Goal: Task Accomplishment & Management: Manage account settings

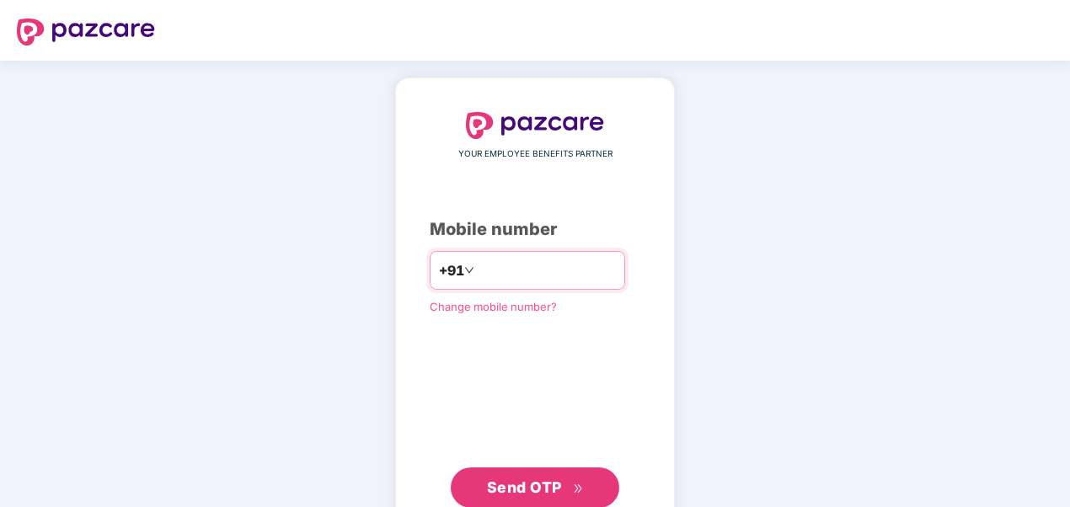
click at [478, 272] on input "********" at bounding box center [547, 270] width 138 height 27
type input "**********"
click at [526, 489] on span "Send OTP" at bounding box center [524, 487] width 75 height 18
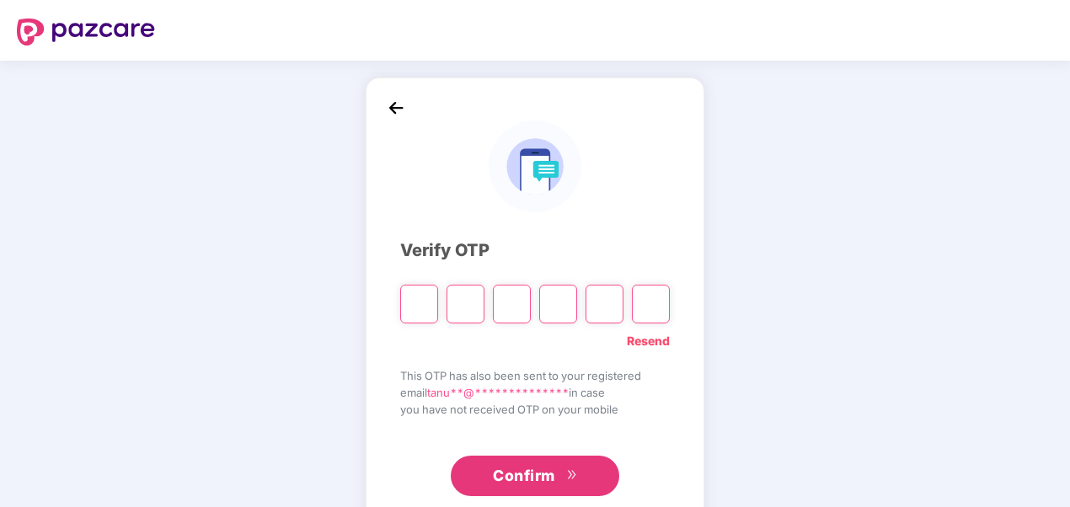
type input "*"
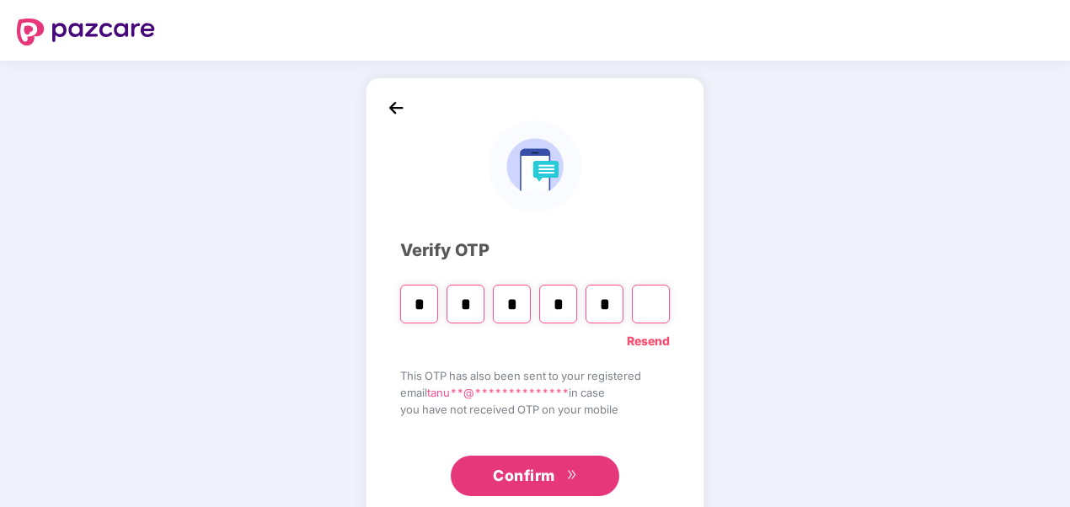
type input "*"
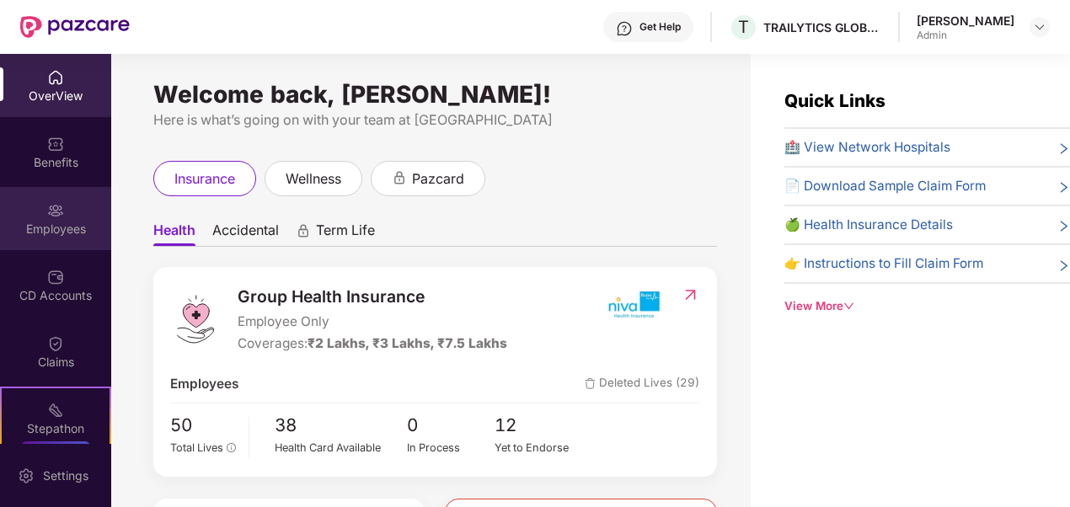
click at [52, 232] on div "Employees" at bounding box center [55, 229] width 111 height 17
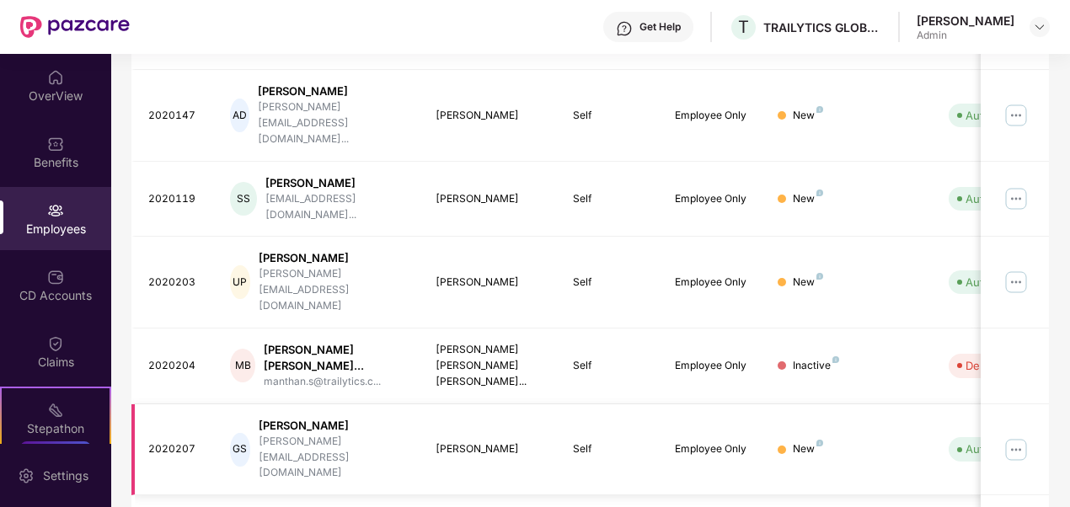
scroll to position [531, 0]
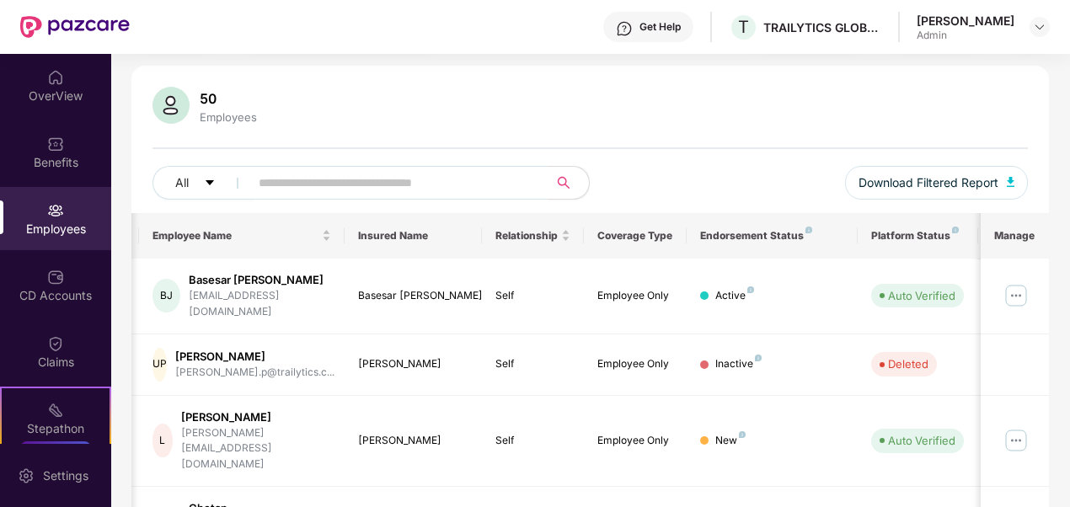
scroll to position [0, 0]
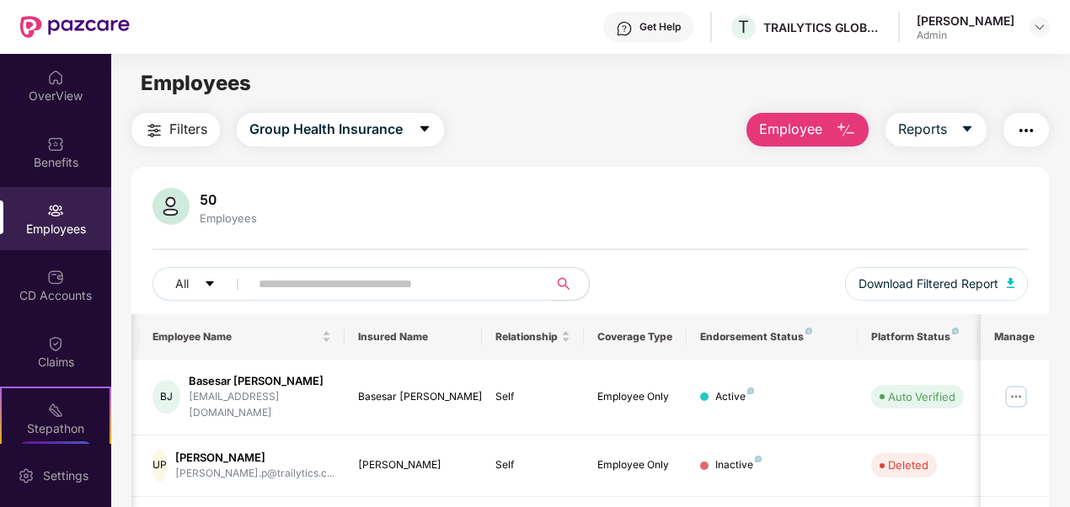
click at [851, 131] on img "button" at bounding box center [846, 130] width 20 height 20
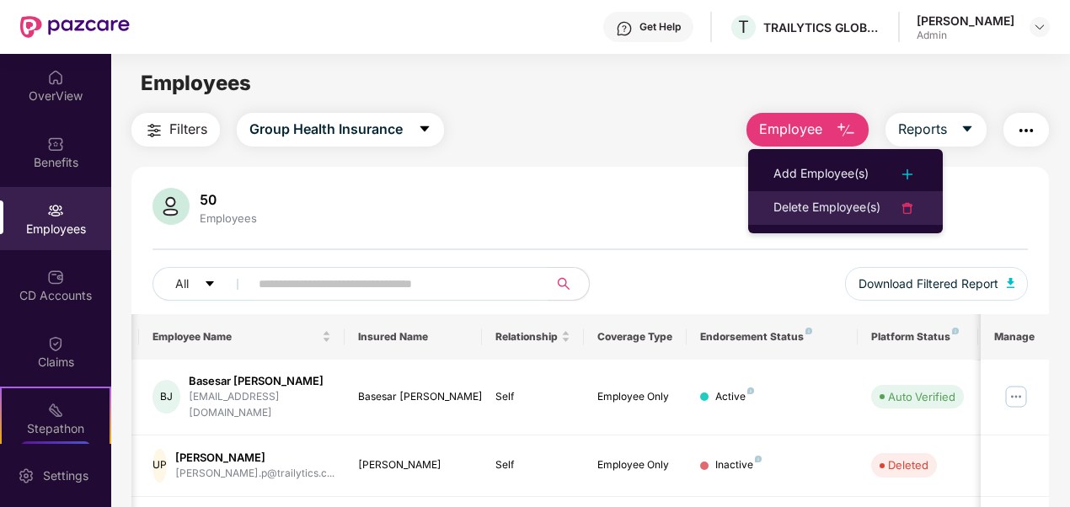
click at [812, 206] on div "Delete Employee(s)" at bounding box center [826, 208] width 107 height 20
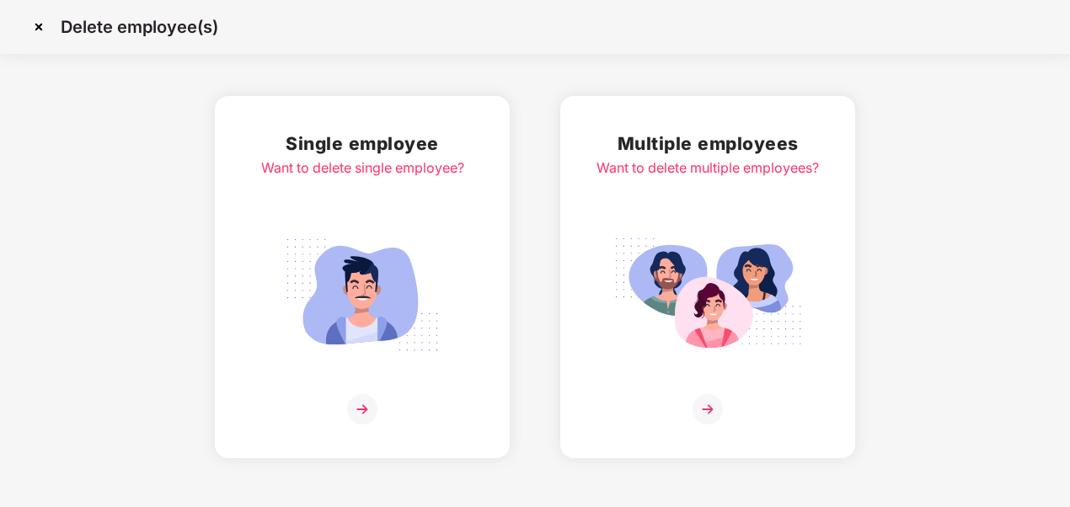
click at [415, 234] on img at bounding box center [362, 294] width 189 height 131
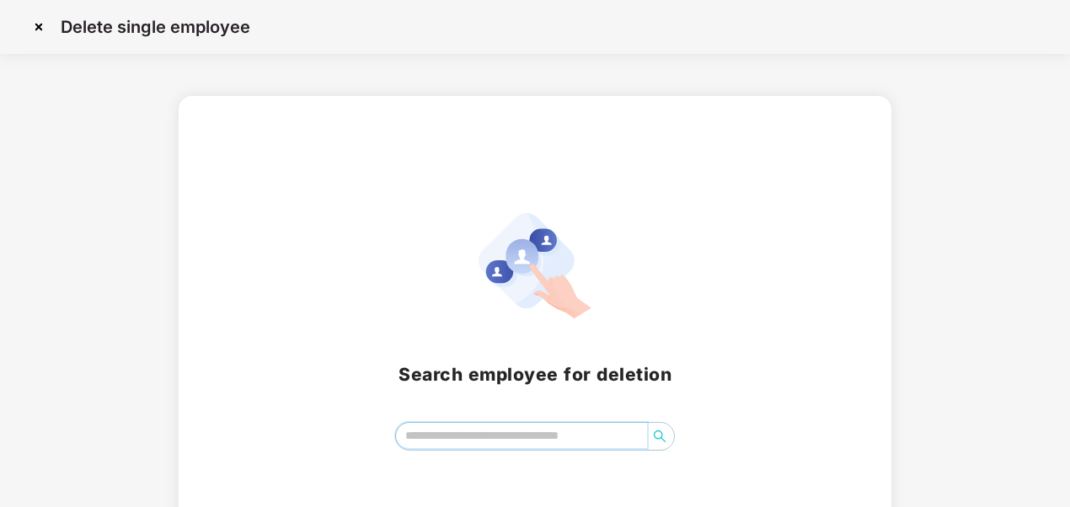
click at [507, 436] on input "search" at bounding box center [522, 435] width 252 height 25
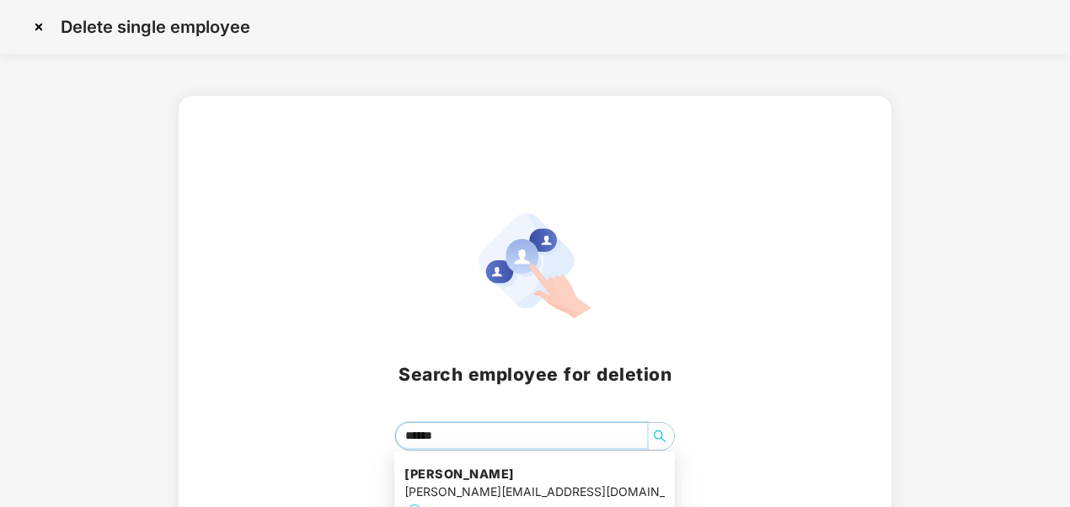
type input "*******"
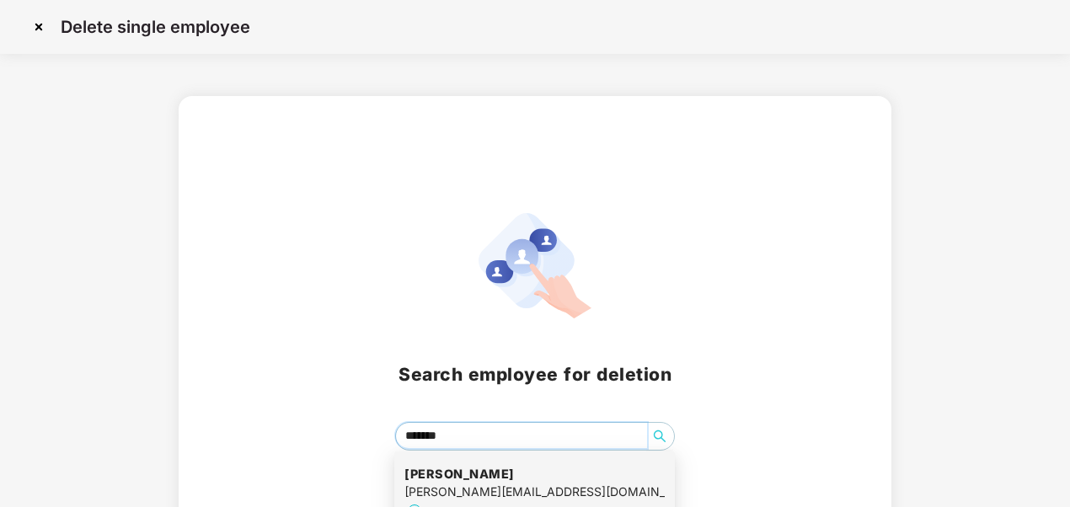
click at [481, 475] on h4 "[PERSON_NAME]" at bounding box center [534, 474] width 260 height 17
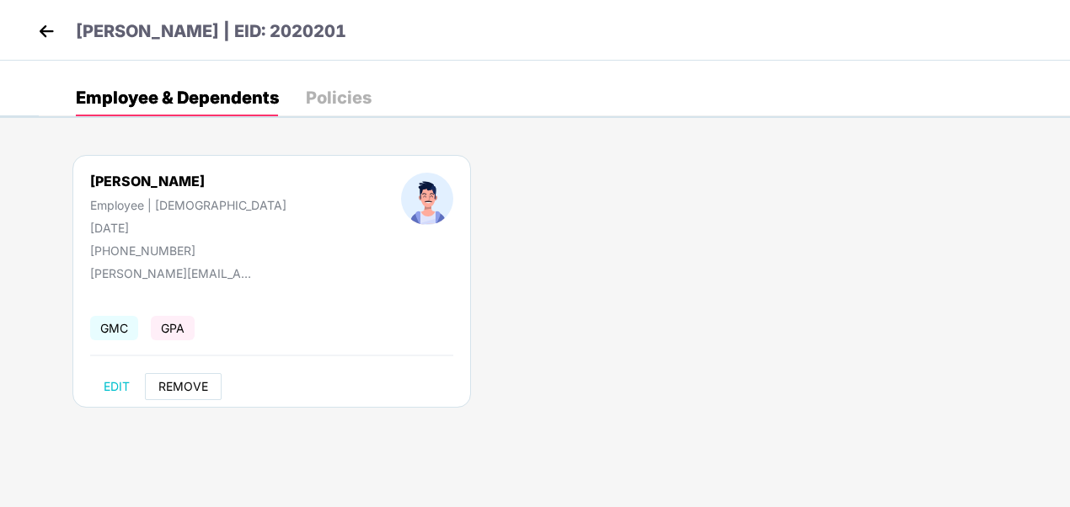
click at [187, 389] on span "REMOVE" at bounding box center [183, 386] width 50 height 13
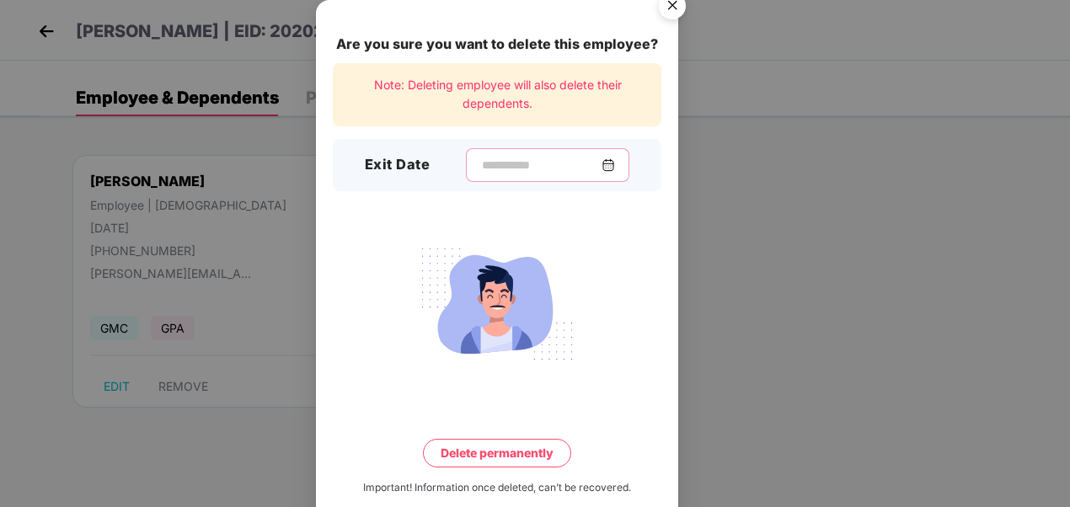
click at [502, 157] on input at bounding box center [540, 166] width 121 height 18
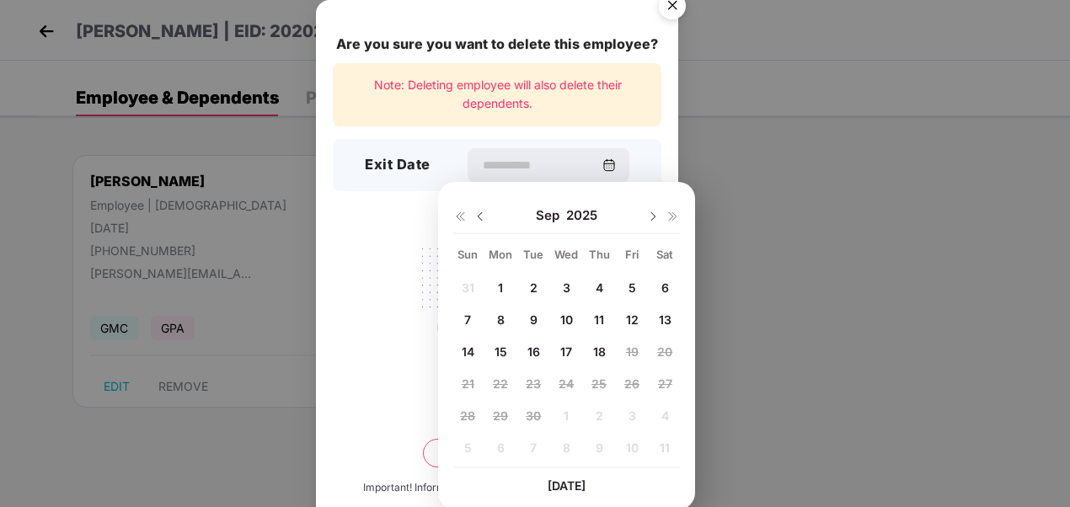
click at [596, 318] on span "11" at bounding box center [599, 320] width 10 height 14
type input "**********"
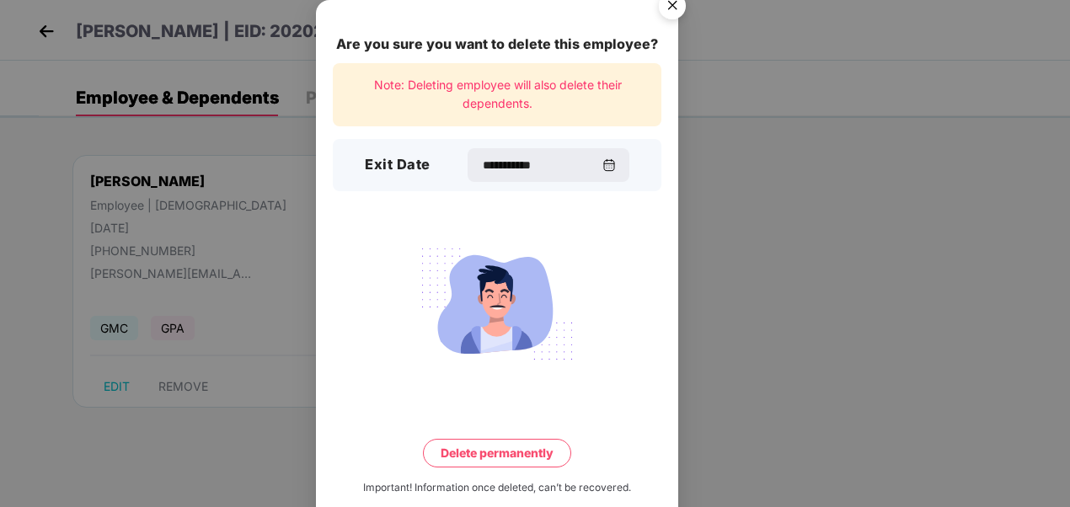
click at [479, 450] on button "Delete permanently" at bounding box center [497, 453] width 148 height 29
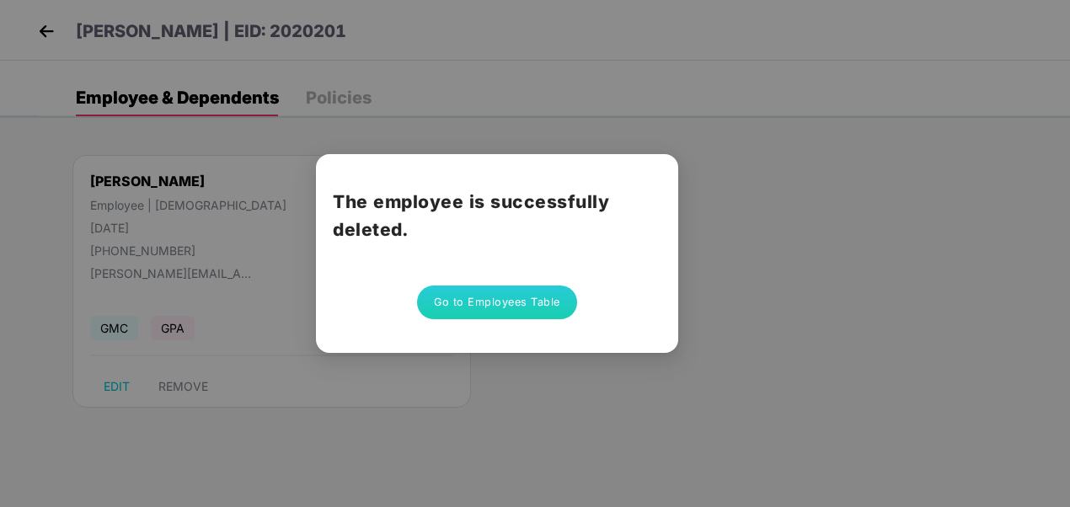
click at [476, 307] on button "Go to Employees Table" at bounding box center [497, 303] width 160 height 34
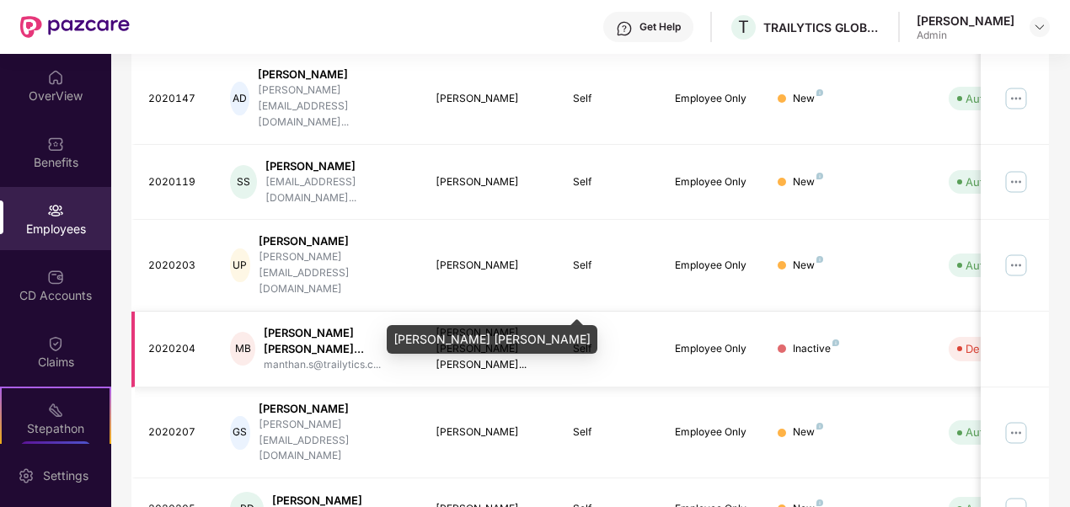
scroll to position [539, 0]
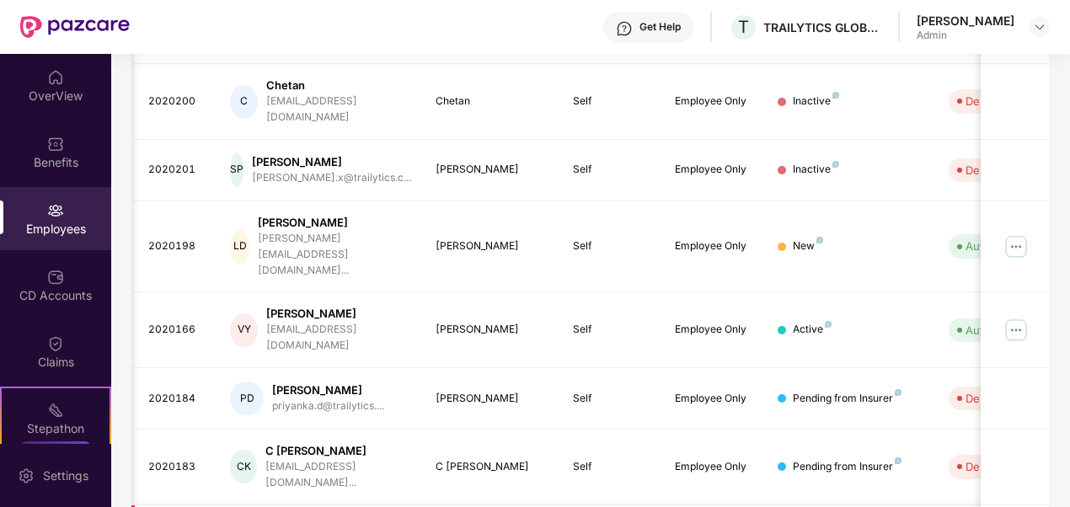
scroll to position [0, 12]
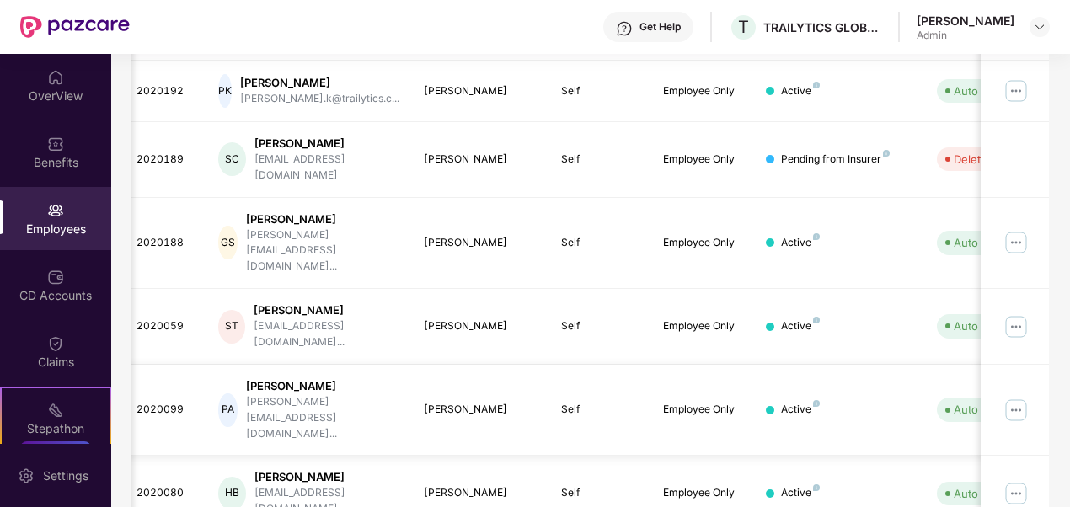
scroll to position [524, 0]
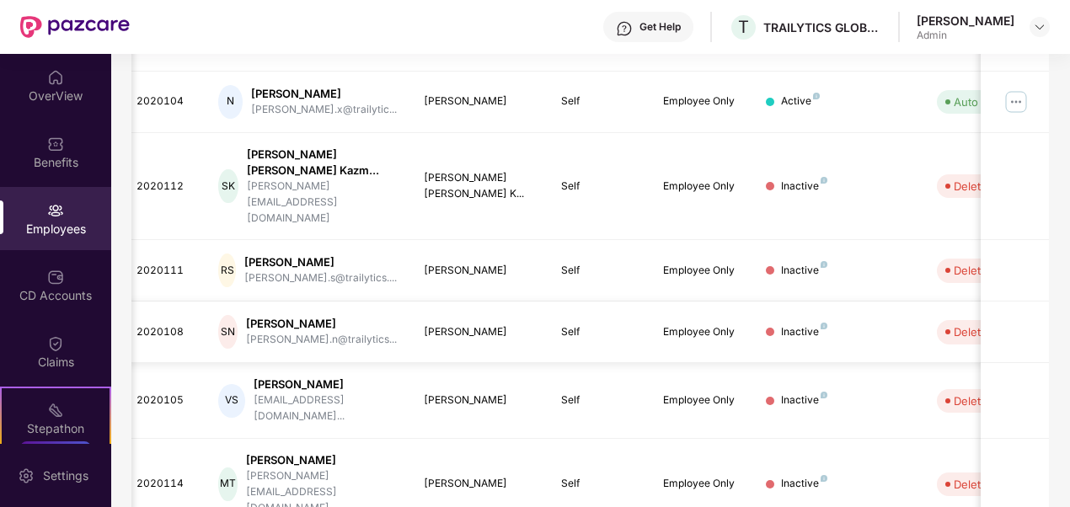
scroll to position [539, 0]
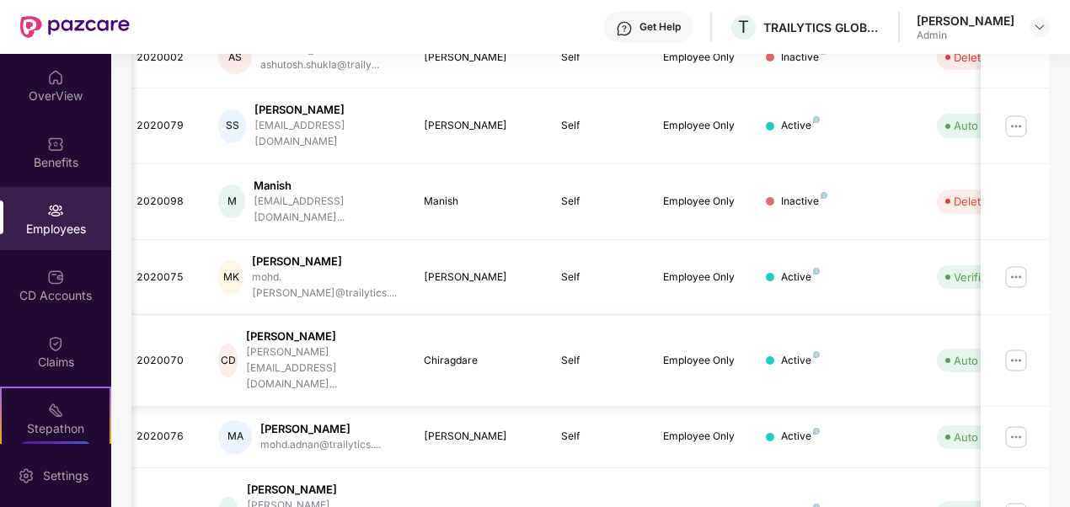
scroll to position [524, 0]
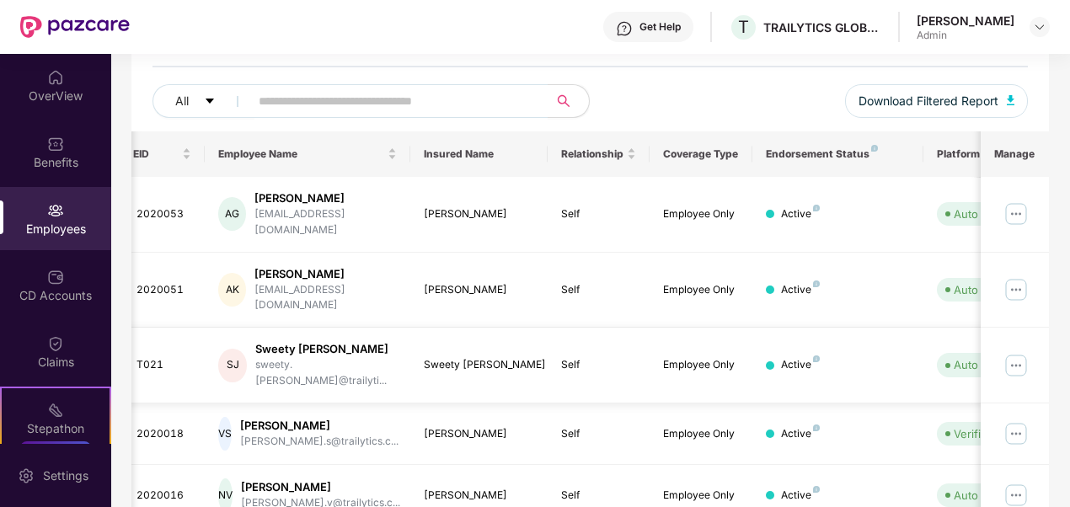
scroll to position [463, 0]
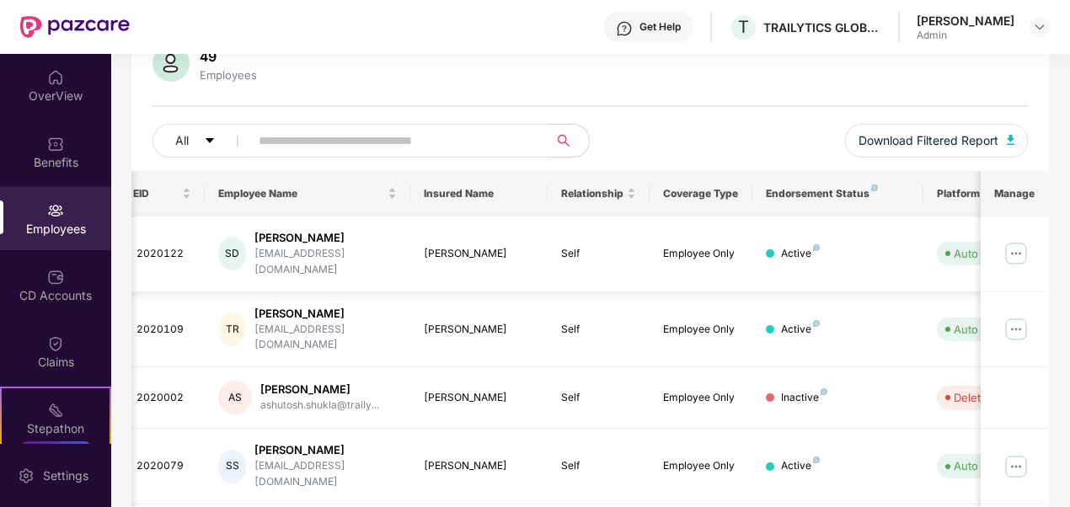
scroll to position [524, 0]
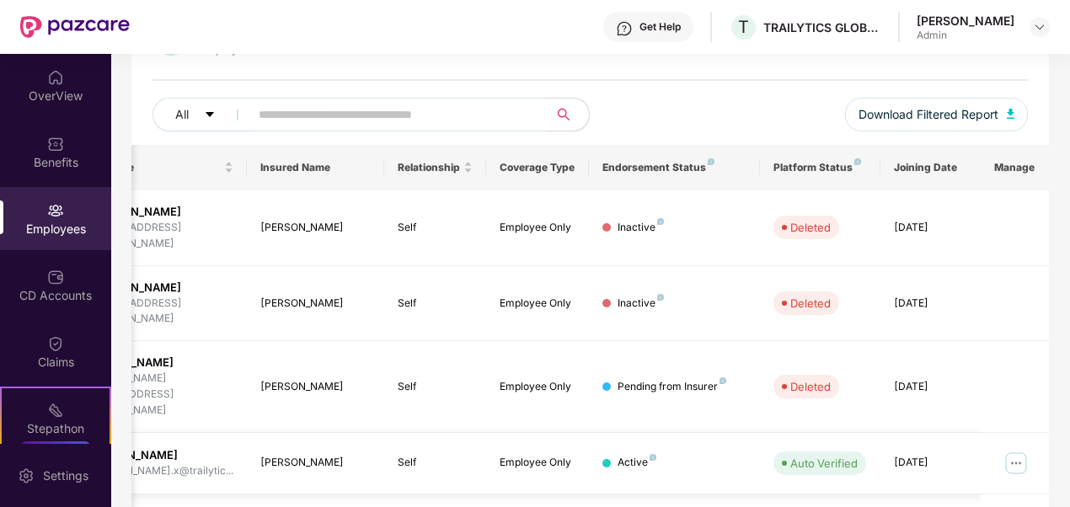
scroll to position [539, 0]
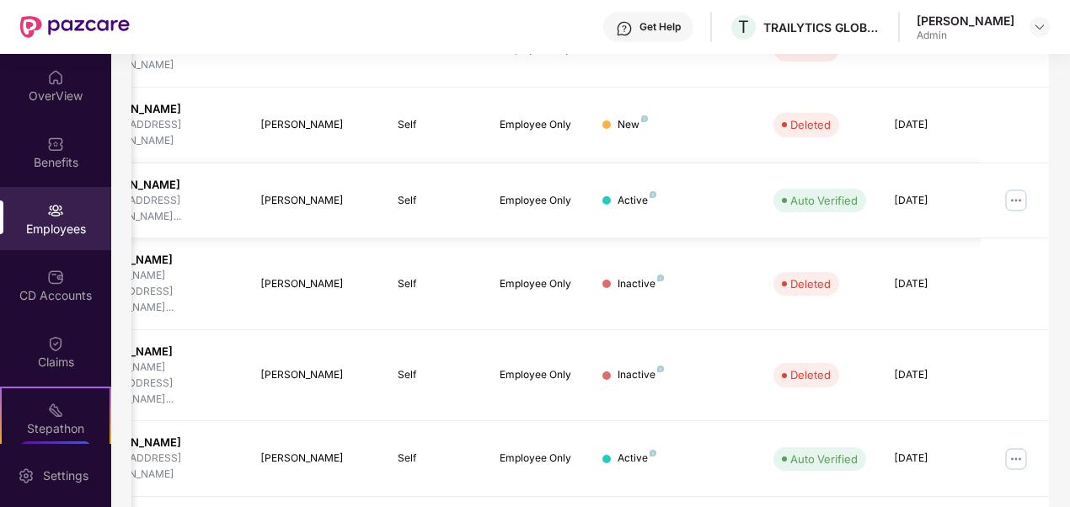
scroll to position [524, 0]
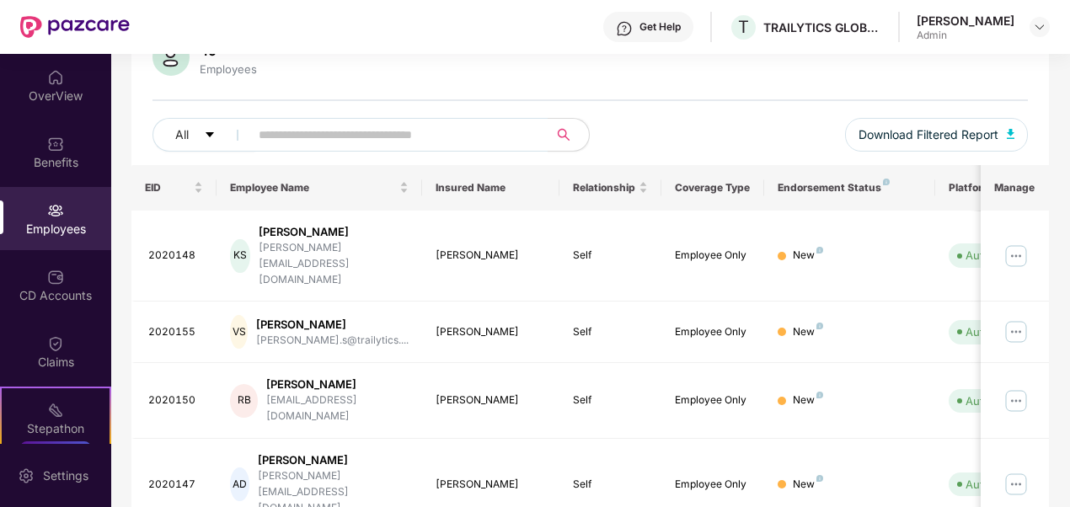
scroll to position [0, 0]
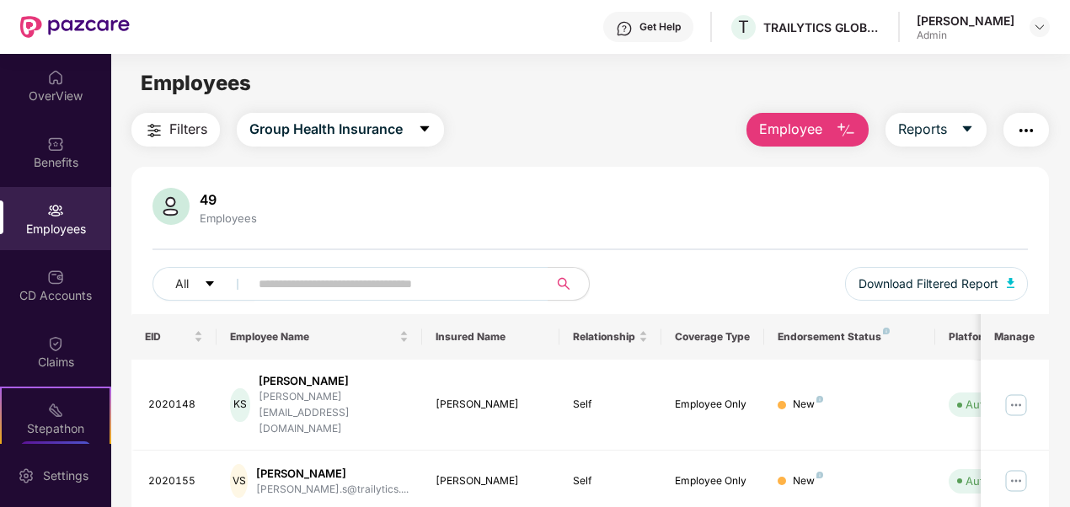
click at [840, 136] on img "button" at bounding box center [846, 130] width 20 height 20
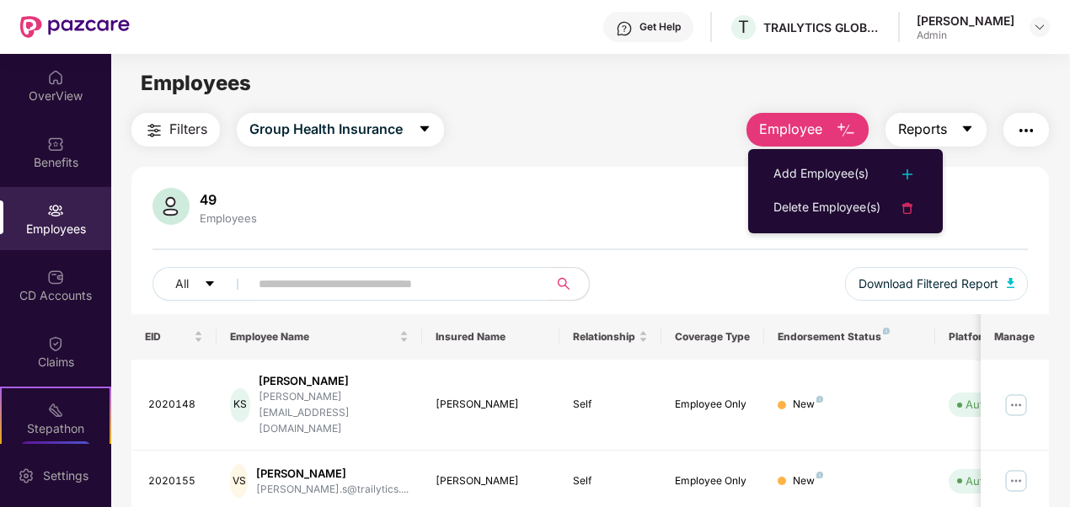
click at [974, 128] on icon "caret-down" at bounding box center [966, 128] width 13 height 13
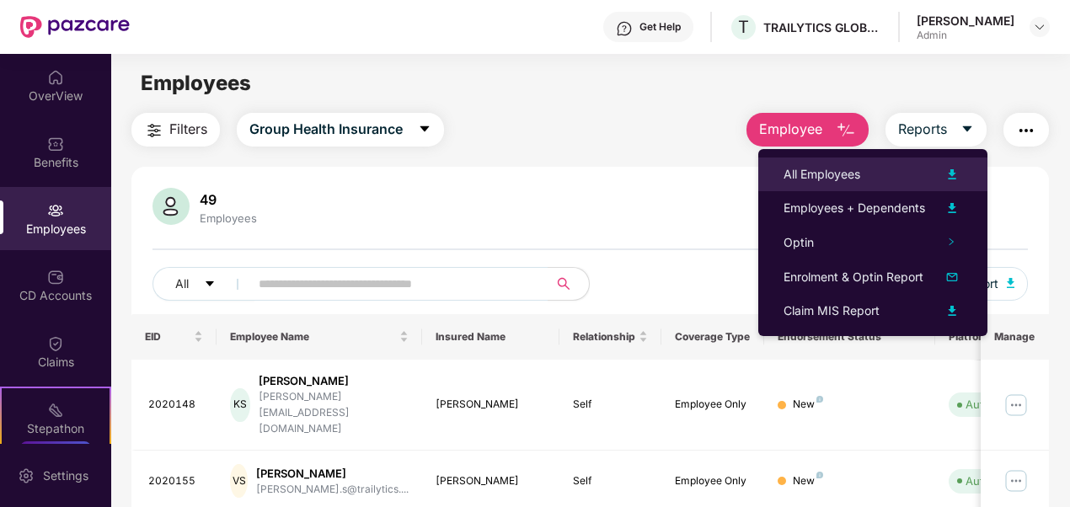
click at [871, 168] on div "All Employees" at bounding box center [872, 174] width 179 height 20
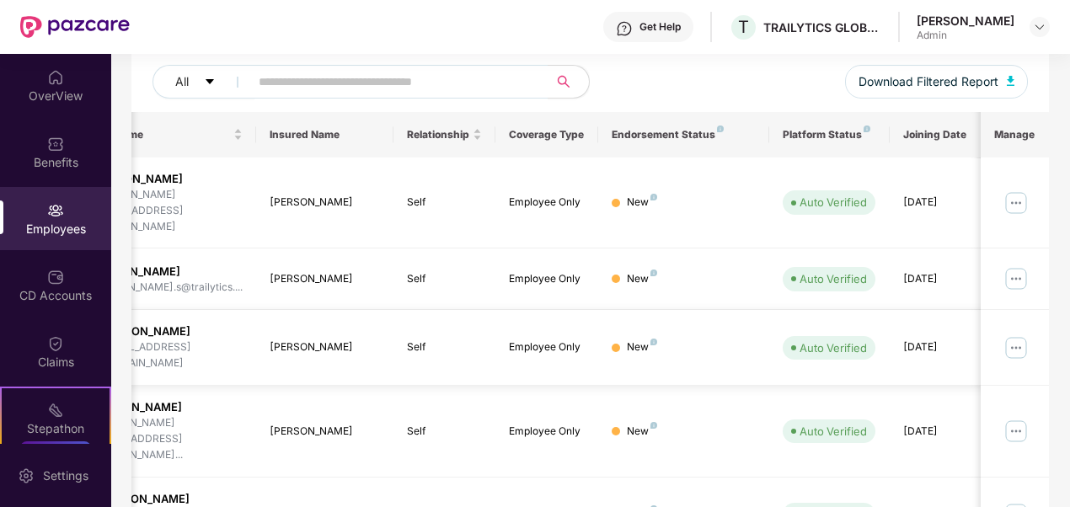
scroll to position [0, 175]
